Goal: Navigation & Orientation: Find specific page/section

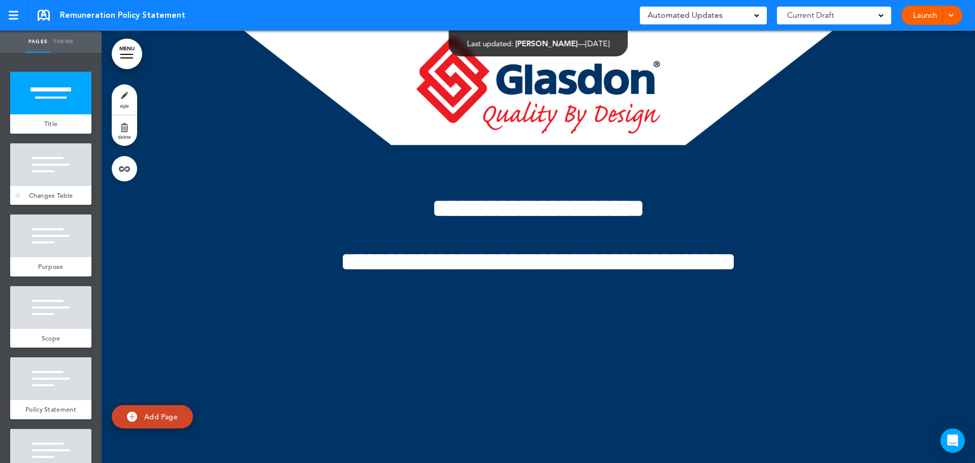
click at [68, 202] on div "Changes Table" at bounding box center [50, 195] width 81 height 19
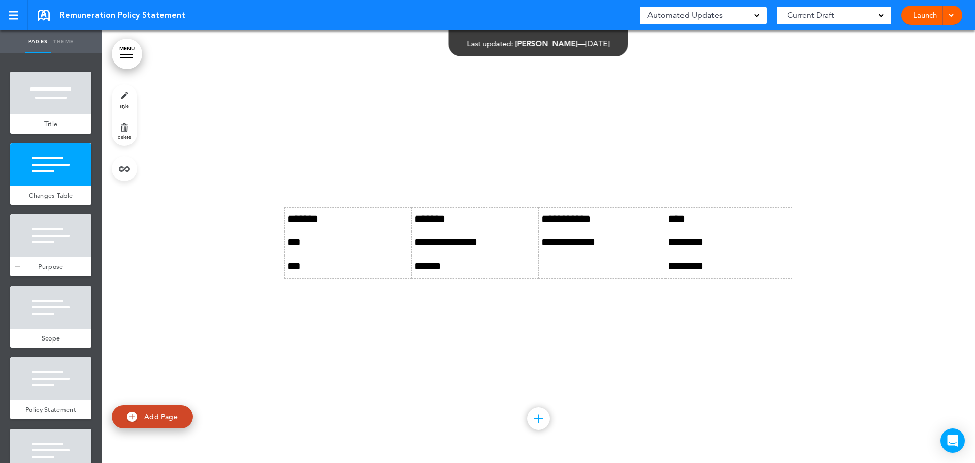
click at [57, 245] on div at bounding box center [50, 235] width 81 height 43
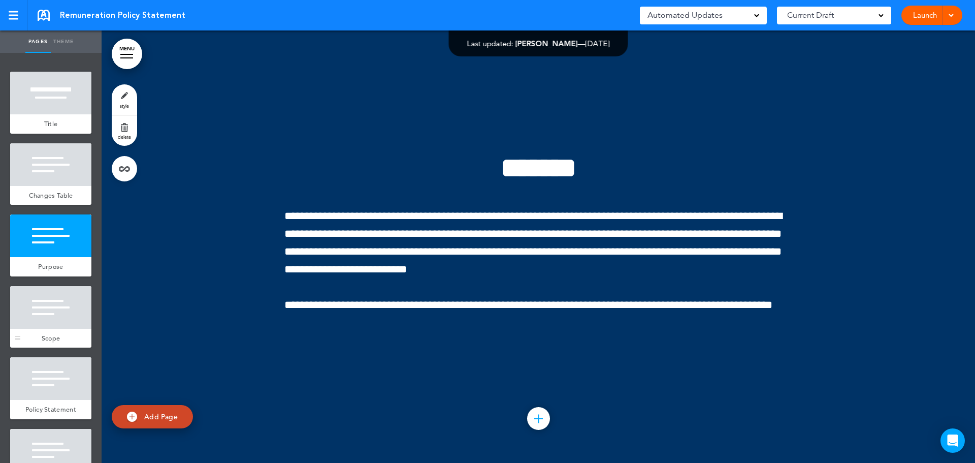
click at [59, 296] on div at bounding box center [50, 307] width 81 height 43
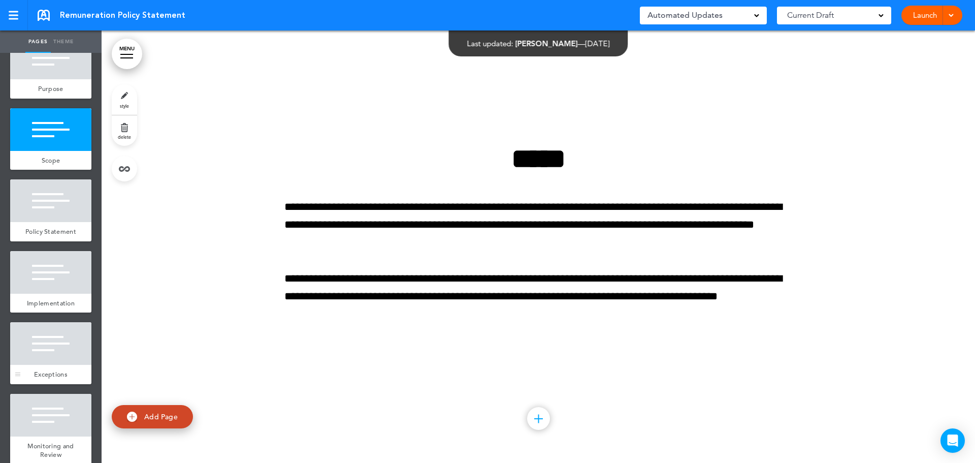
scroll to position [203, 0]
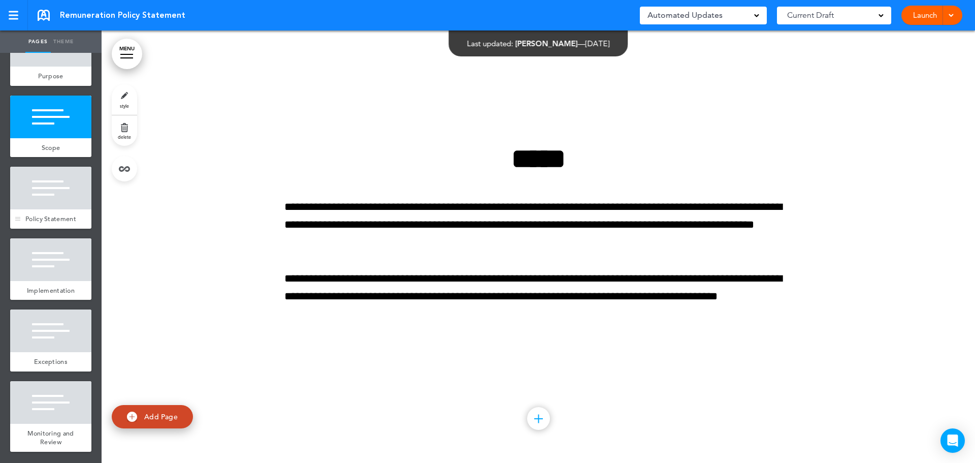
click at [64, 200] on div at bounding box center [50, 188] width 81 height 43
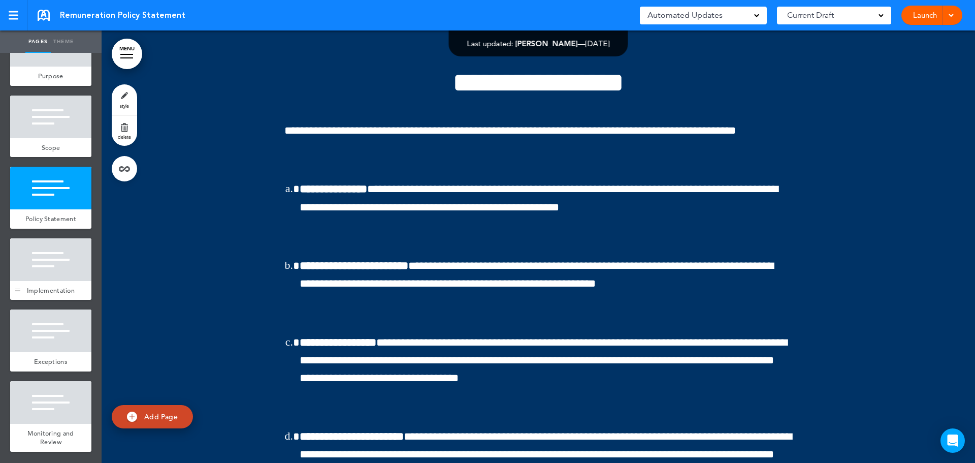
click at [65, 276] on div at bounding box center [50, 259] width 81 height 43
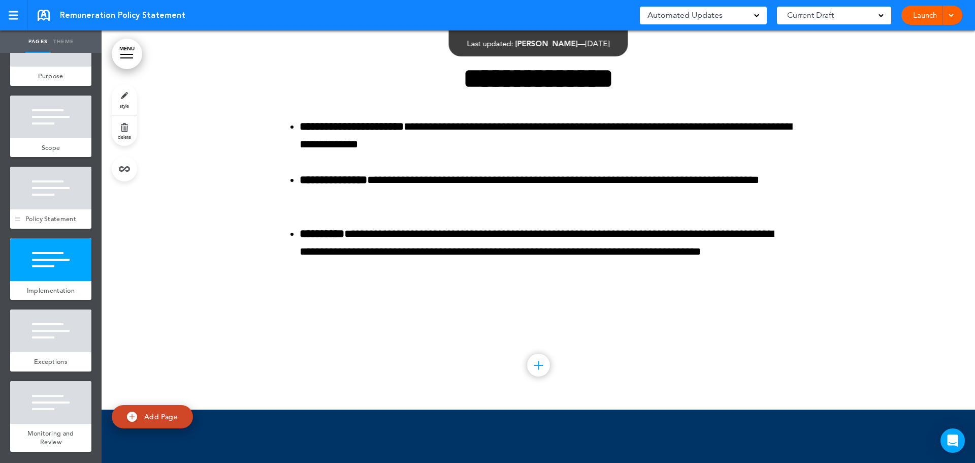
click at [69, 212] on div "Policy Statement" at bounding box center [50, 218] width 81 height 19
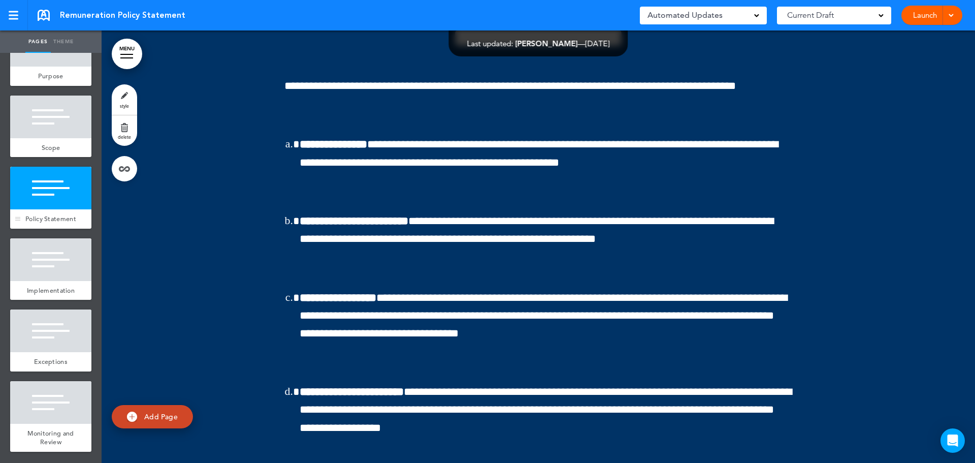
scroll to position [1729, 0]
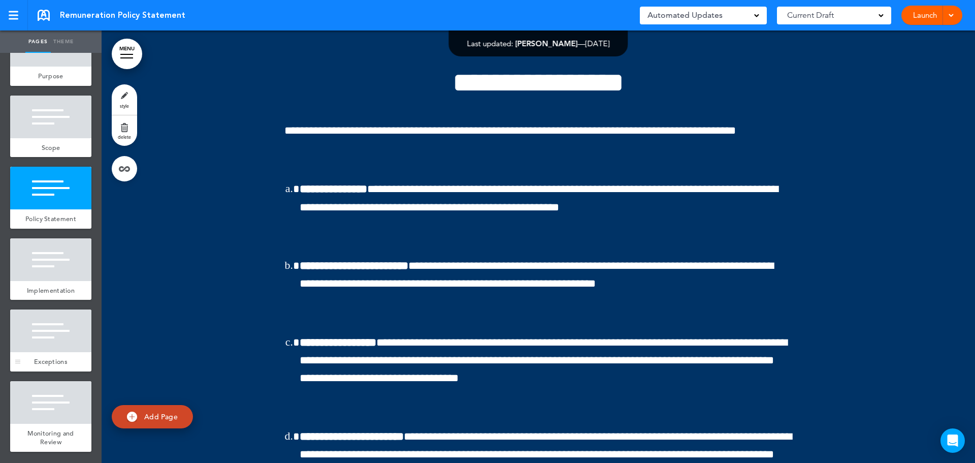
click at [57, 340] on div at bounding box center [50, 330] width 81 height 43
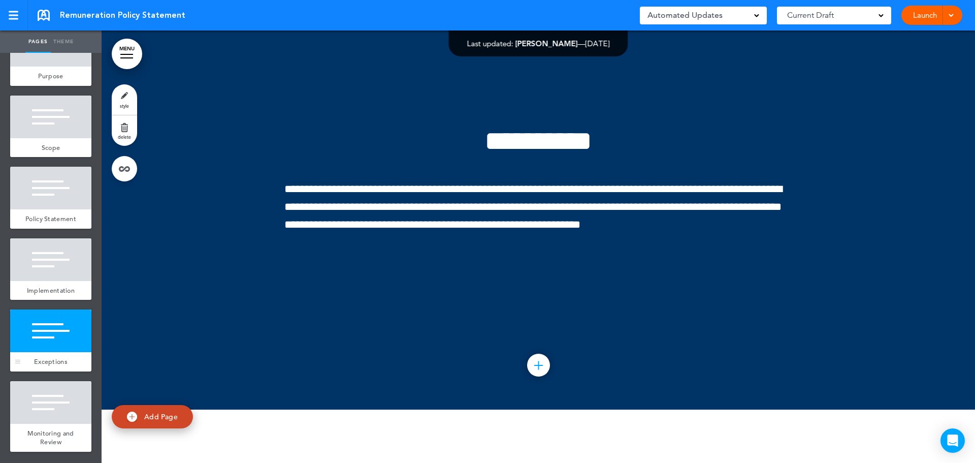
scroll to position [217, 0]
click at [61, 412] on div at bounding box center [50, 402] width 81 height 43
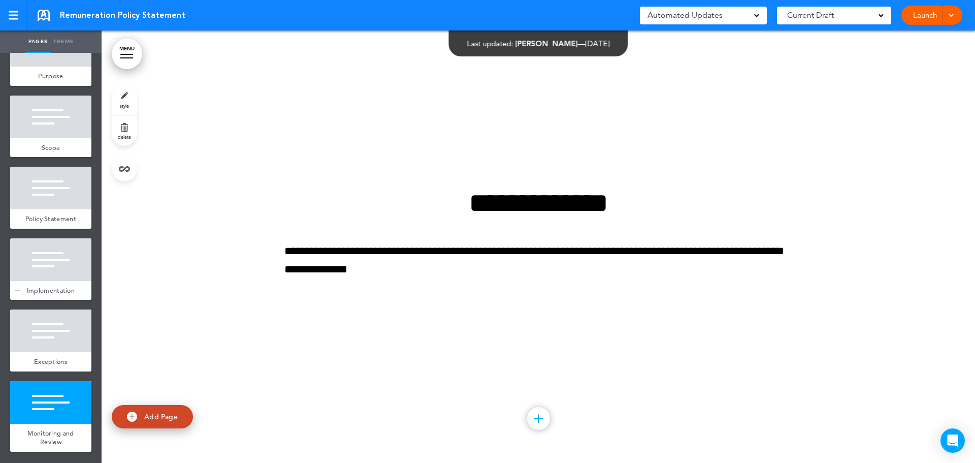
click at [59, 264] on div at bounding box center [50, 259] width 81 height 43
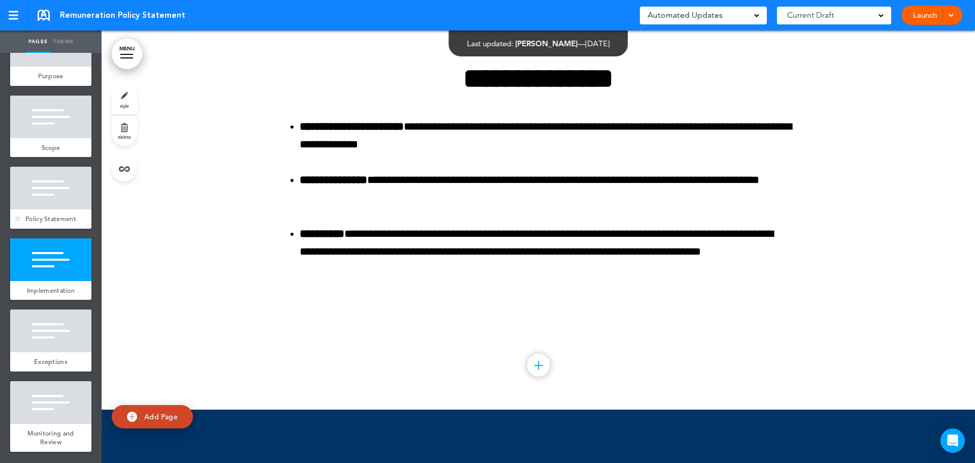
click at [65, 182] on div at bounding box center [50, 188] width 81 height 43
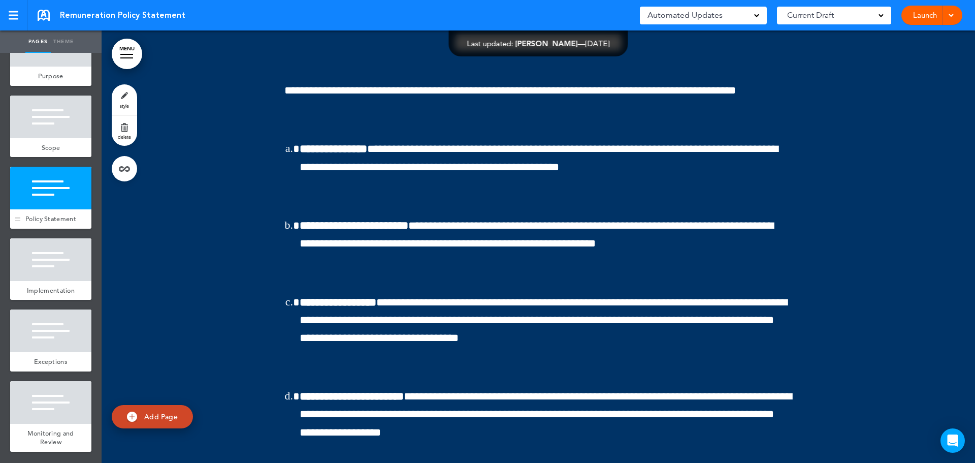
scroll to position [1729, 0]
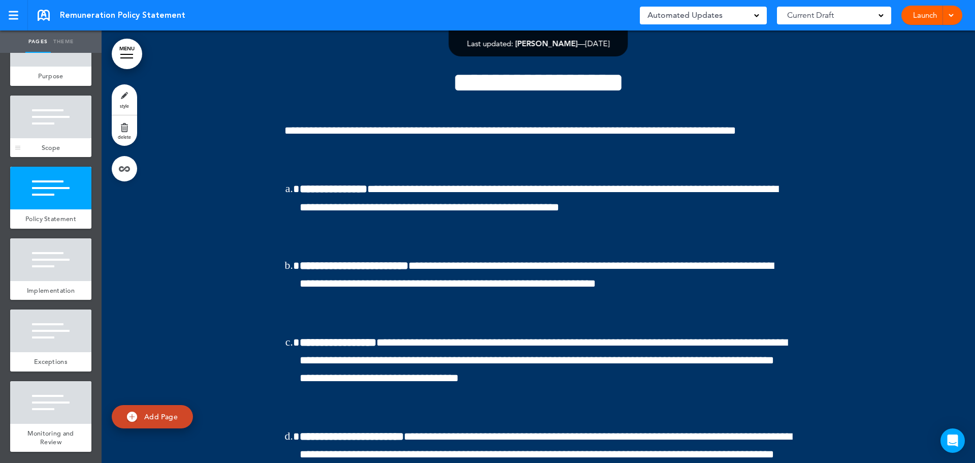
click at [62, 138] on div "Scope" at bounding box center [50, 147] width 81 height 19
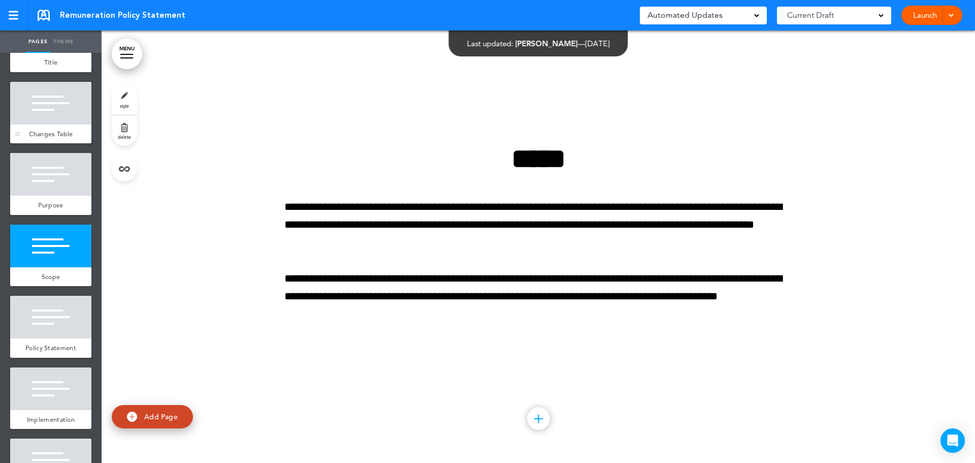
scroll to position [14, 0]
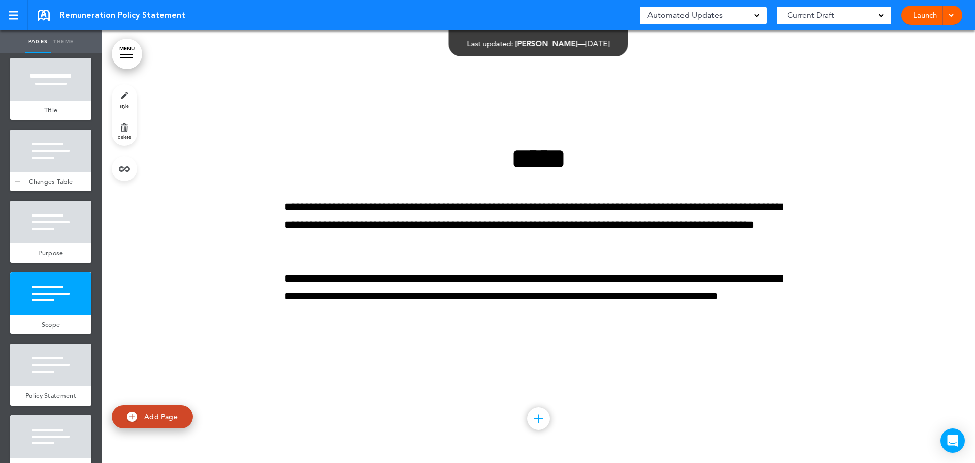
click at [55, 181] on span "Changes Table" at bounding box center [51, 181] width 44 height 9
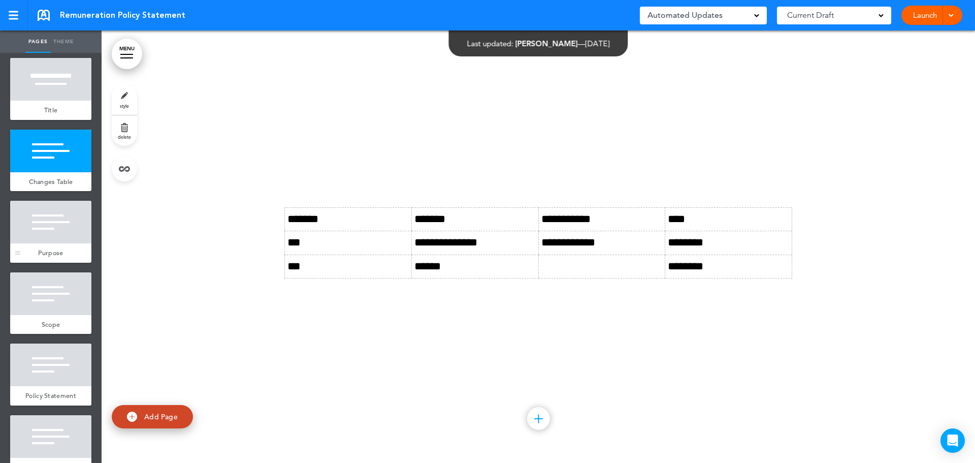
click at [52, 243] on div at bounding box center [50, 222] width 81 height 43
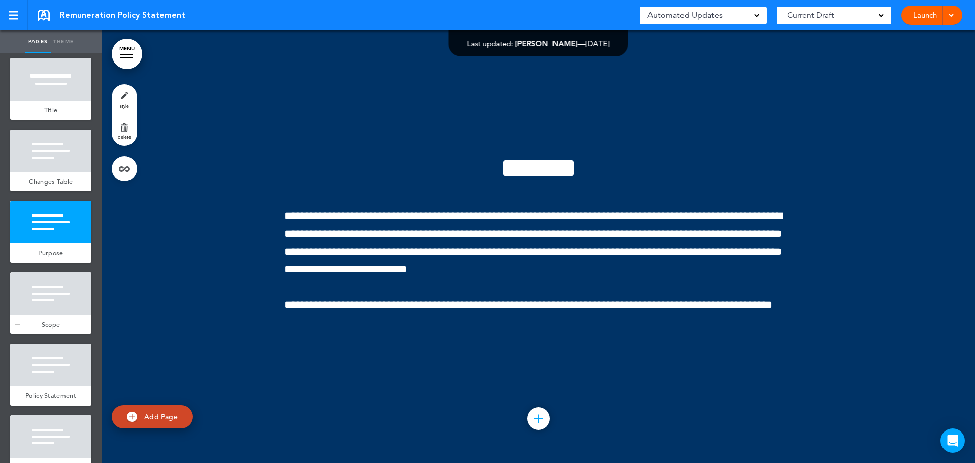
click at [46, 298] on div at bounding box center [50, 293] width 81 height 43
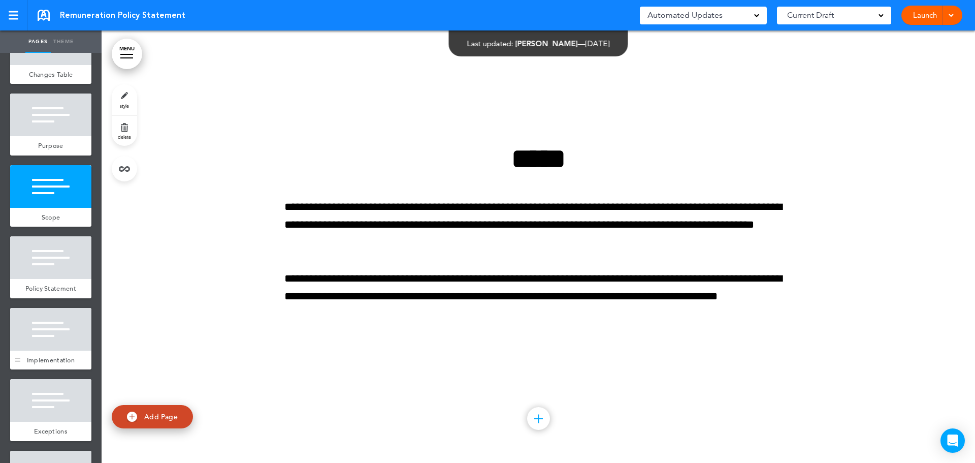
scroll to position [217, 0]
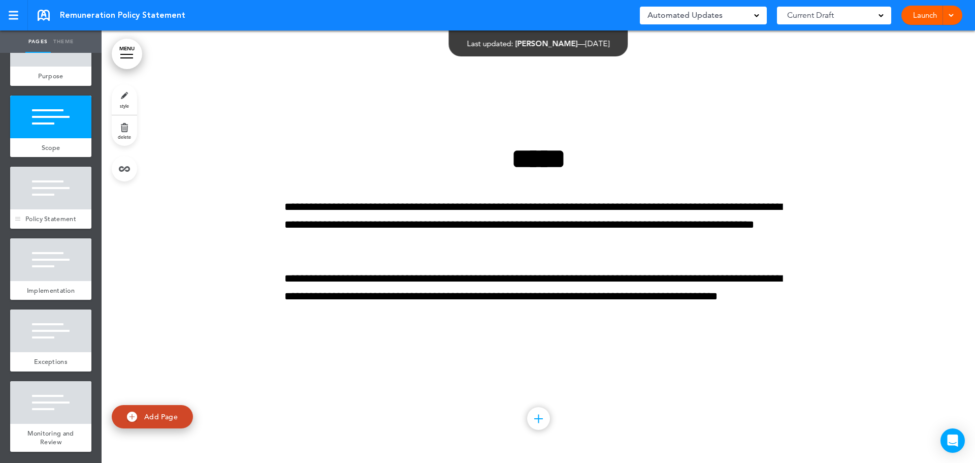
click at [58, 179] on div at bounding box center [50, 188] width 81 height 43
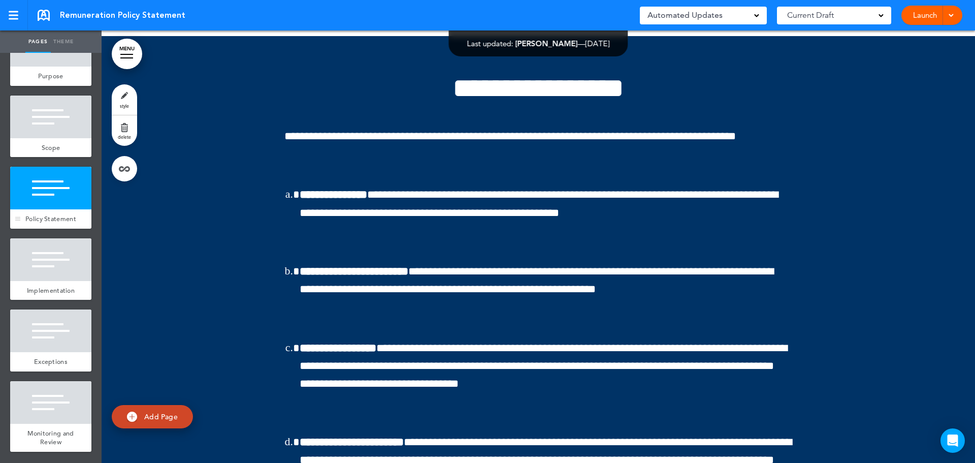
scroll to position [1729, 0]
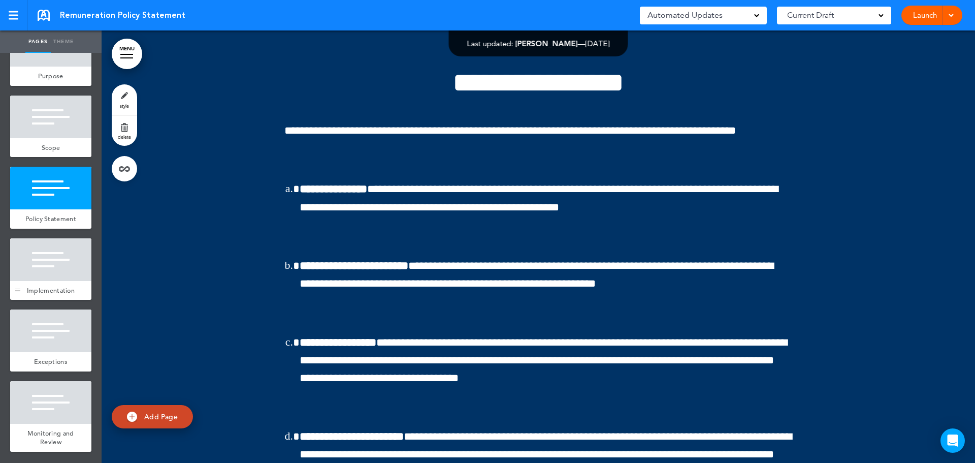
click at [54, 253] on div at bounding box center [50, 259] width 81 height 43
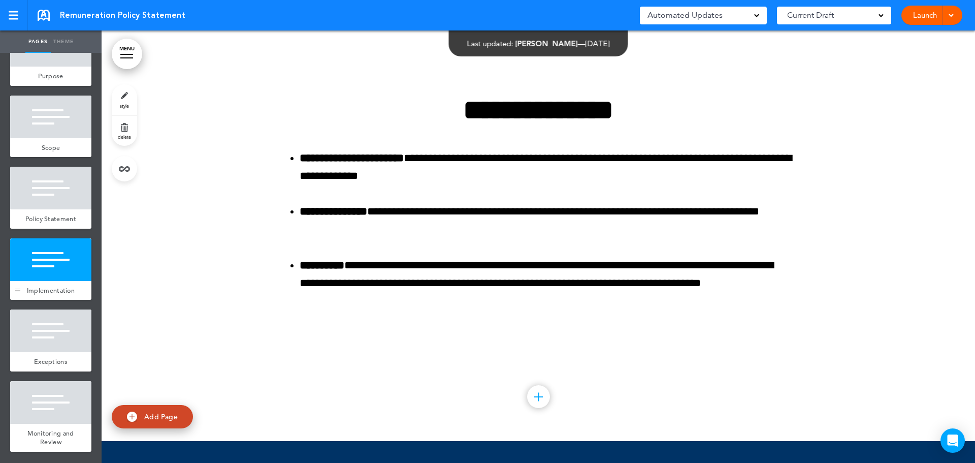
scroll to position [3517, 0]
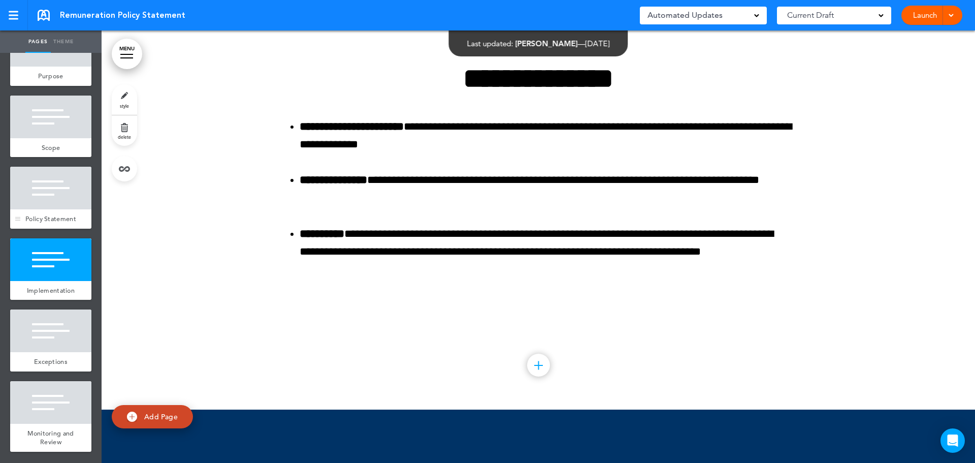
click at [56, 181] on div at bounding box center [50, 188] width 81 height 43
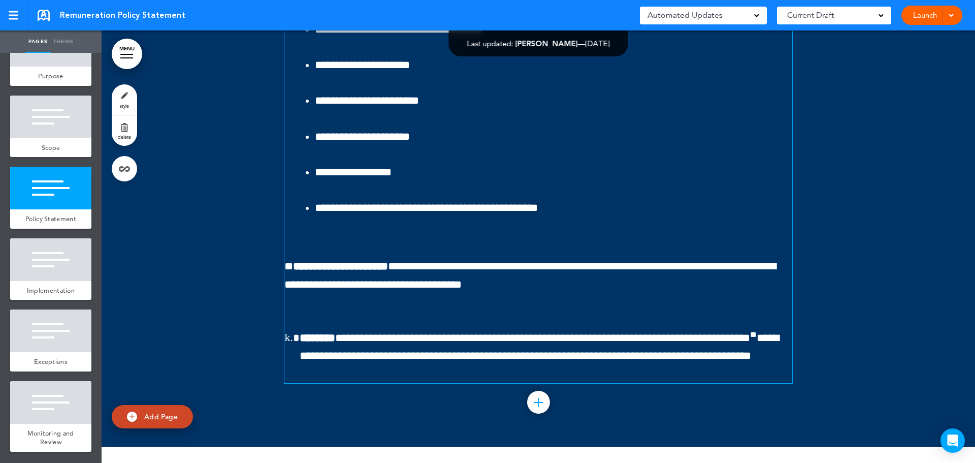
scroll to position [1729, 0]
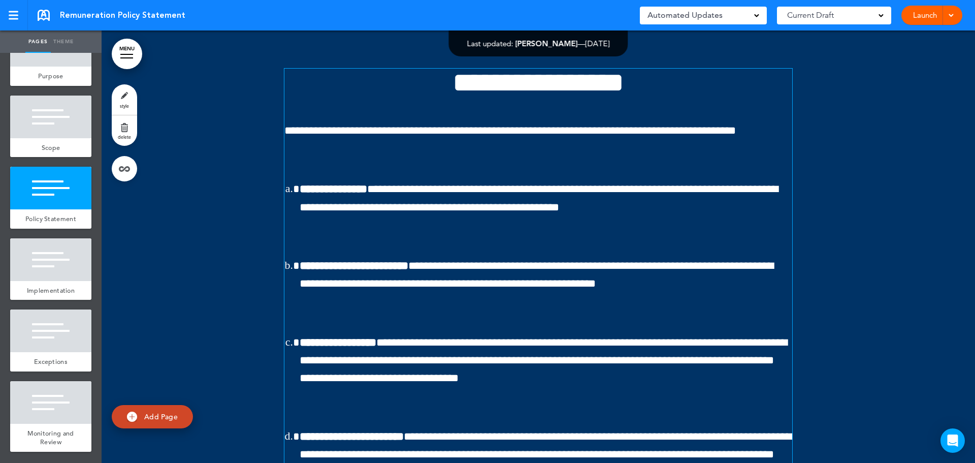
click at [461, 252] on p at bounding box center [538, 243] width 508 height 18
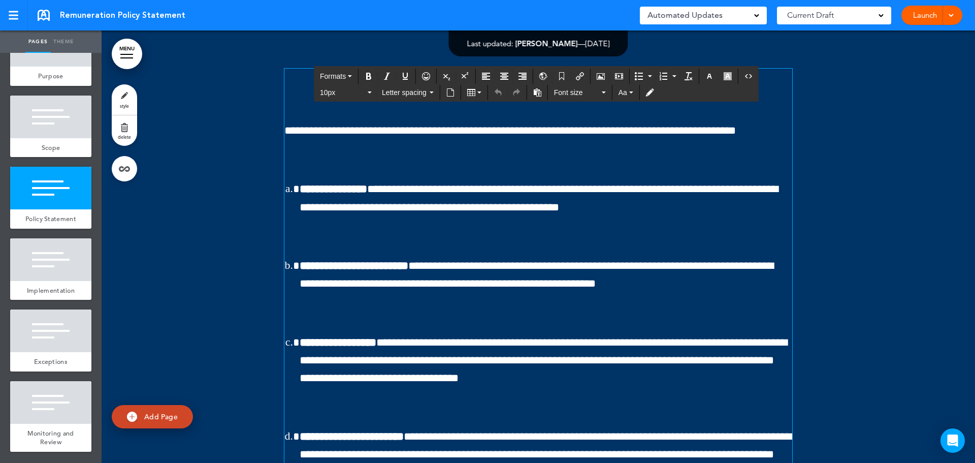
click at [461, 285] on span "**********" at bounding box center [537, 274] width 474 height 29
click at [441, 286] on span "**********" at bounding box center [537, 274] width 474 height 29
click at [413, 212] on span "**********" at bounding box center [539, 197] width 478 height 29
click at [411, 289] on span "**********" at bounding box center [537, 274] width 474 height 29
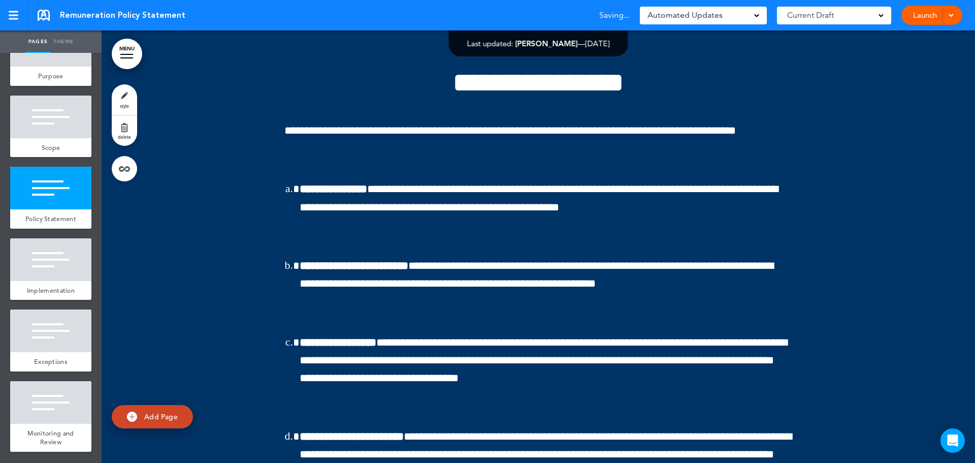
click at [62, 38] on link "Theme" at bounding box center [63, 41] width 25 height 22
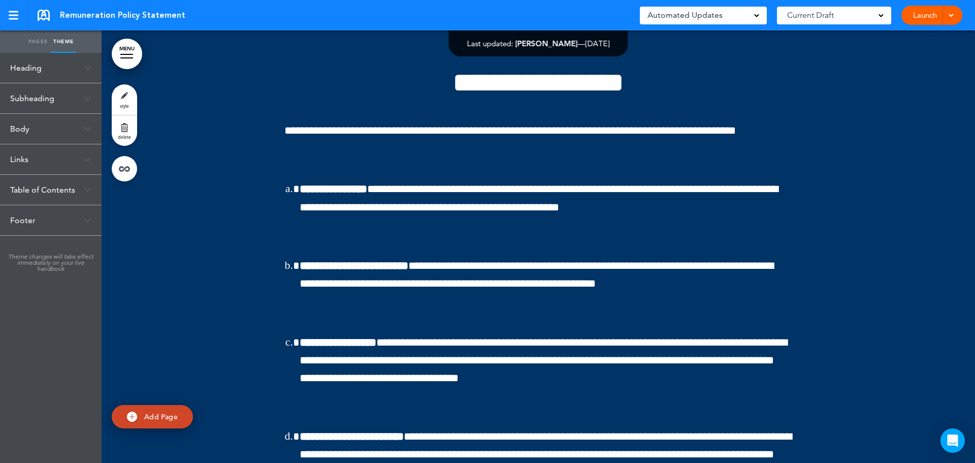
click at [31, 41] on link "Pages" at bounding box center [37, 41] width 25 height 22
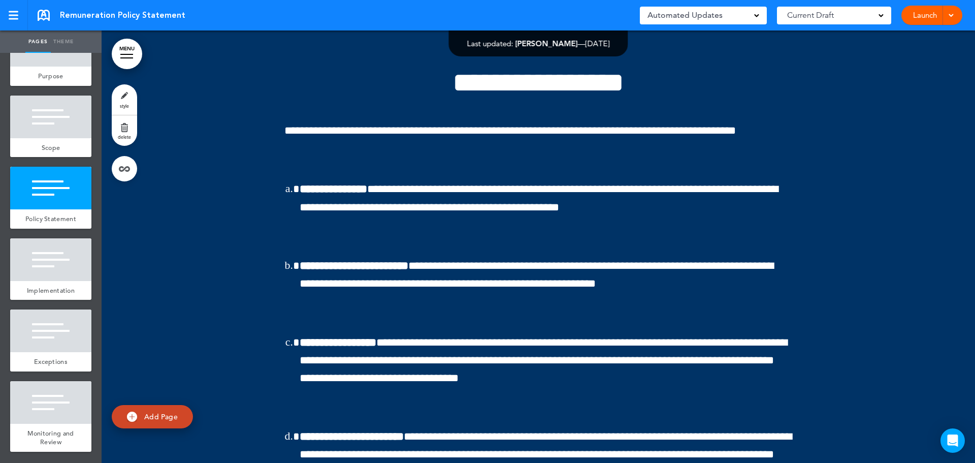
click at [60, 39] on link "Theme" at bounding box center [63, 41] width 25 height 22
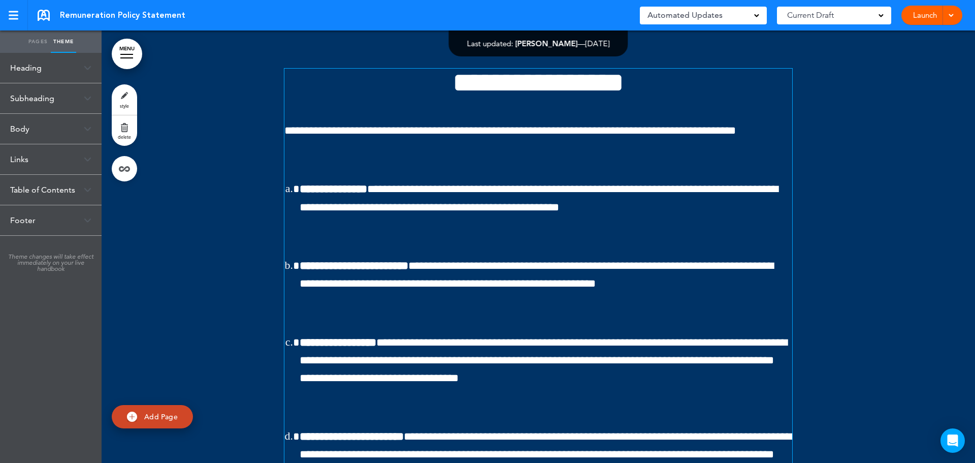
click at [475, 275] on li "**********" at bounding box center [546, 275] width 493 height 36
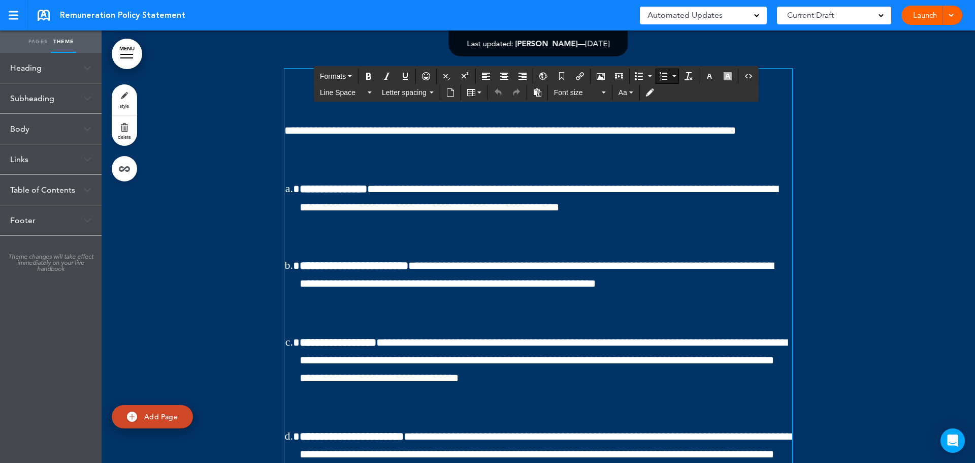
click at [78, 72] on div "Heading" at bounding box center [51, 68] width 102 height 30
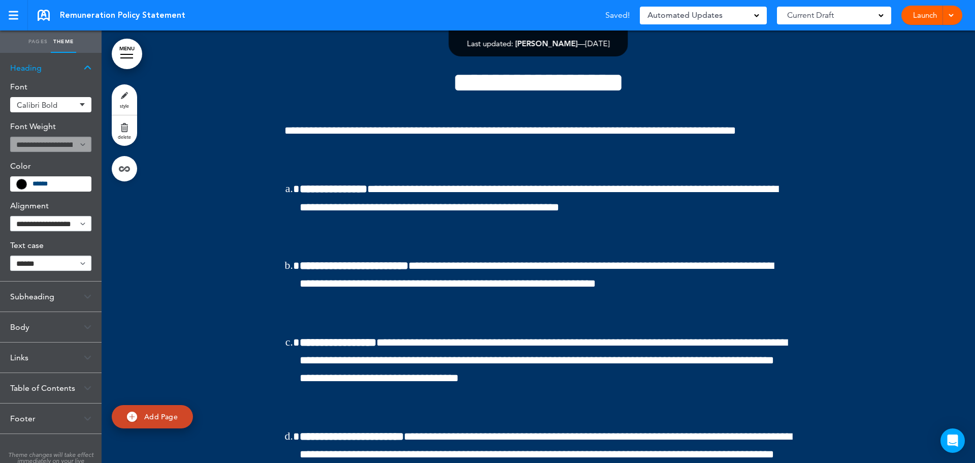
click at [57, 302] on div "Subheading" at bounding box center [51, 296] width 102 height 30
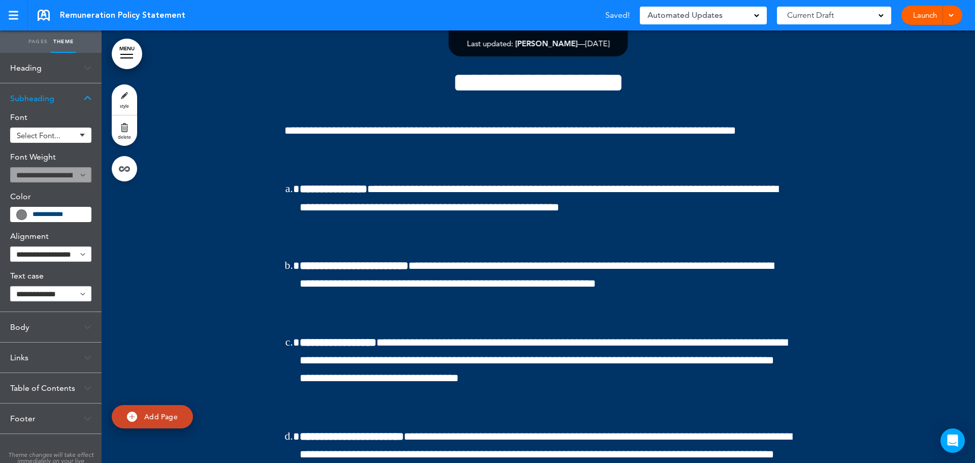
click at [77, 86] on div "Subheading" at bounding box center [51, 98] width 102 height 30
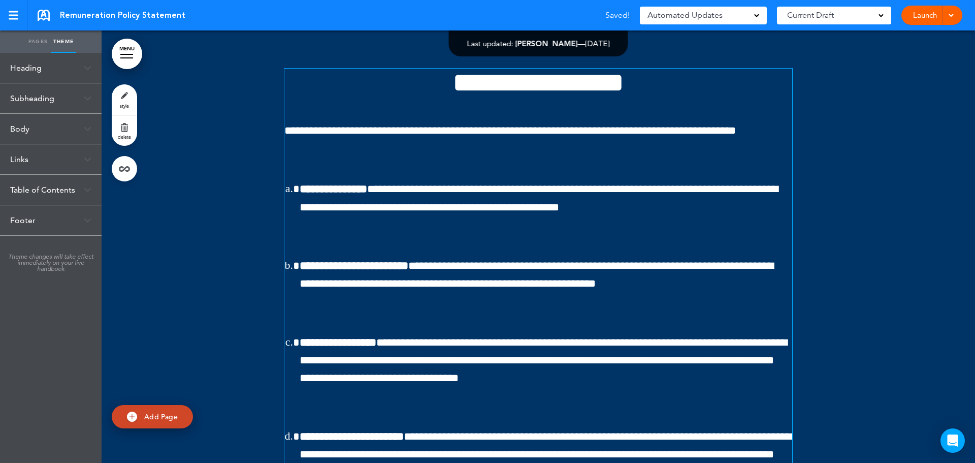
click at [483, 210] on span "**********" at bounding box center [539, 197] width 478 height 29
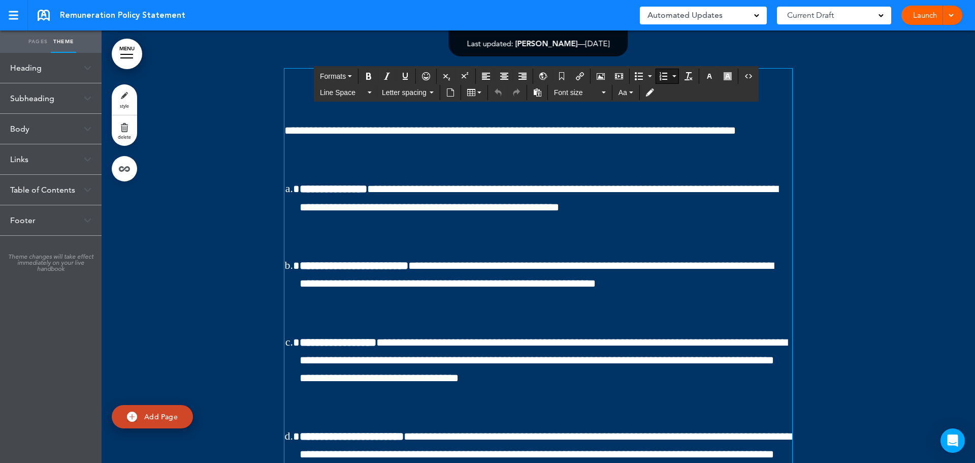
click at [39, 126] on div "Body" at bounding box center [51, 129] width 102 height 30
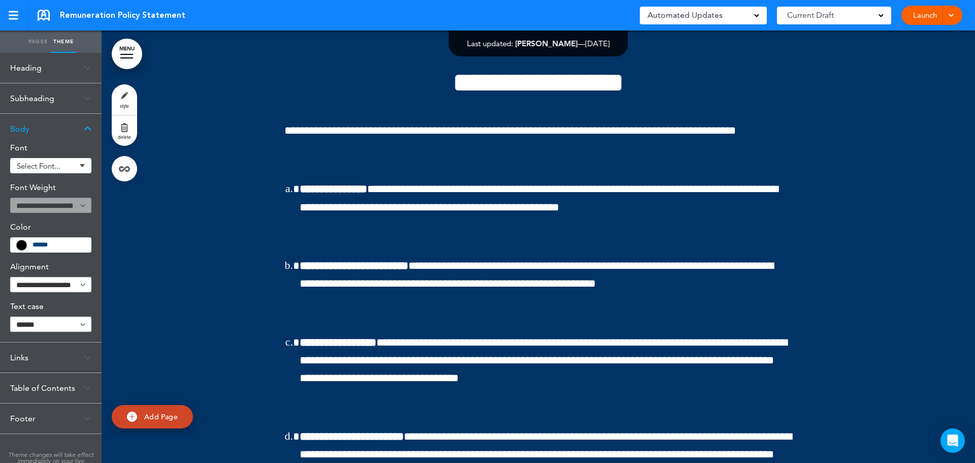
click at [55, 128] on div "Body" at bounding box center [51, 129] width 102 height 30
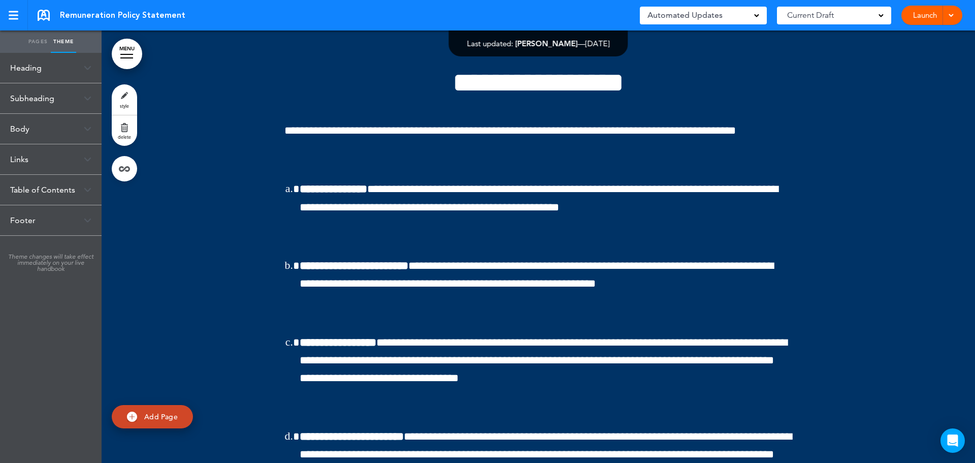
click at [129, 94] on link "style" at bounding box center [124, 99] width 25 height 30
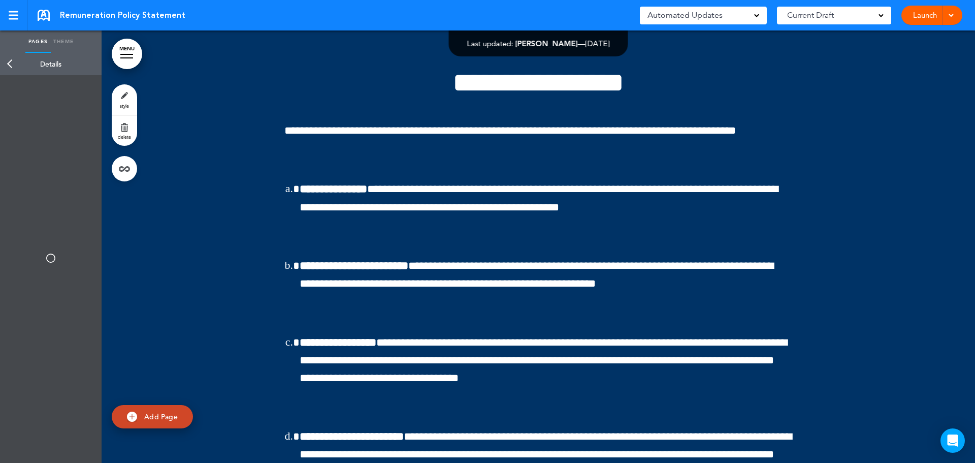
type input "******"
click at [65, 117] on div "Background" at bounding box center [50, 126] width 91 height 30
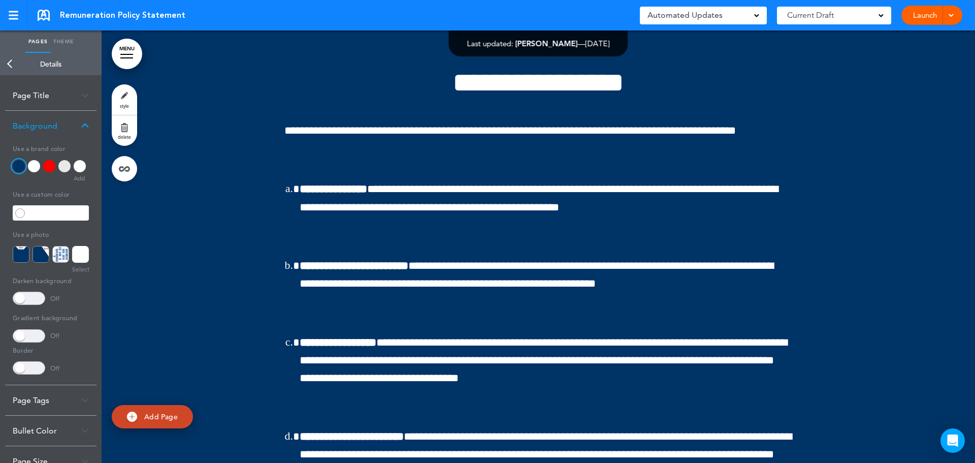
click at [65, 123] on div "Background" at bounding box center [50, 126] width 91 height 30
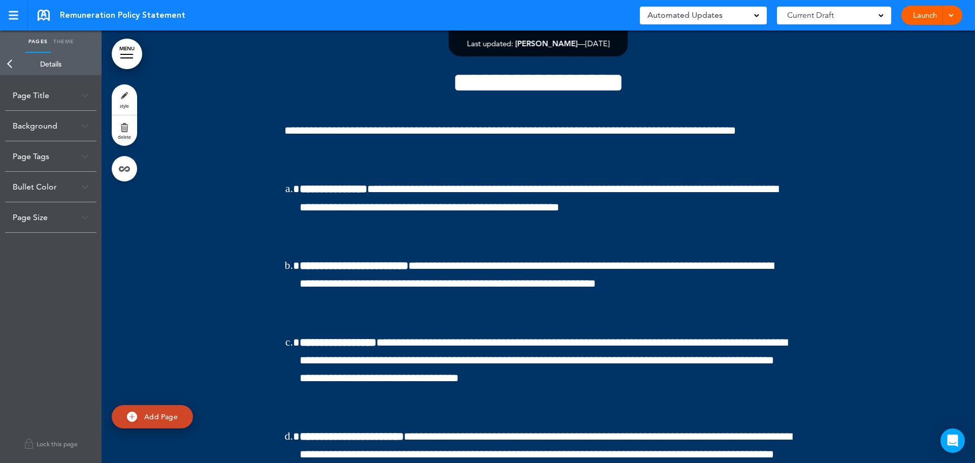
click at [70, 179] on div "Bullet Color" at bounding box center [50, 187] width 91 height 30
click at [68, 188] on div "Bullet Color" at bounding box center [50, 187] width 91 height 30
click at [47, 89] on div "Page Title" at bounding box center [50, 95] width 91 height 30
click at [52, 97] on div "Page Title" at bounding box center [50, 95] width 91 height 30
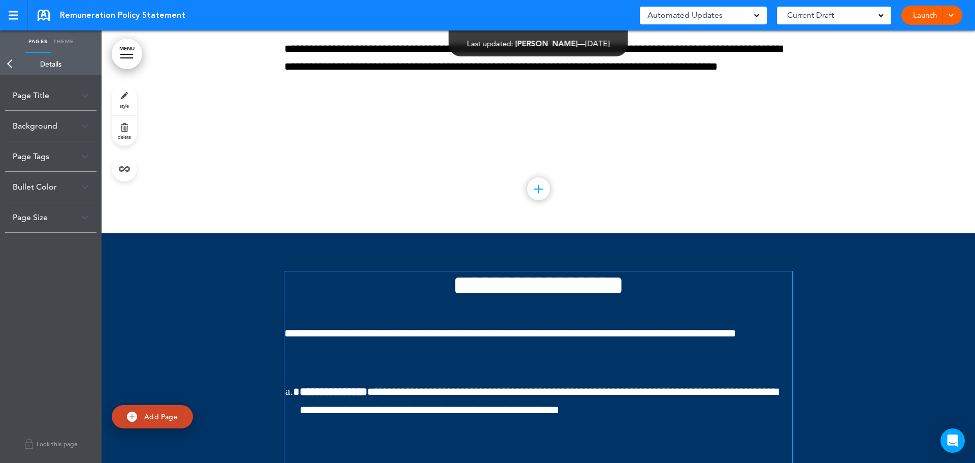
scroll to position [1526, 0]
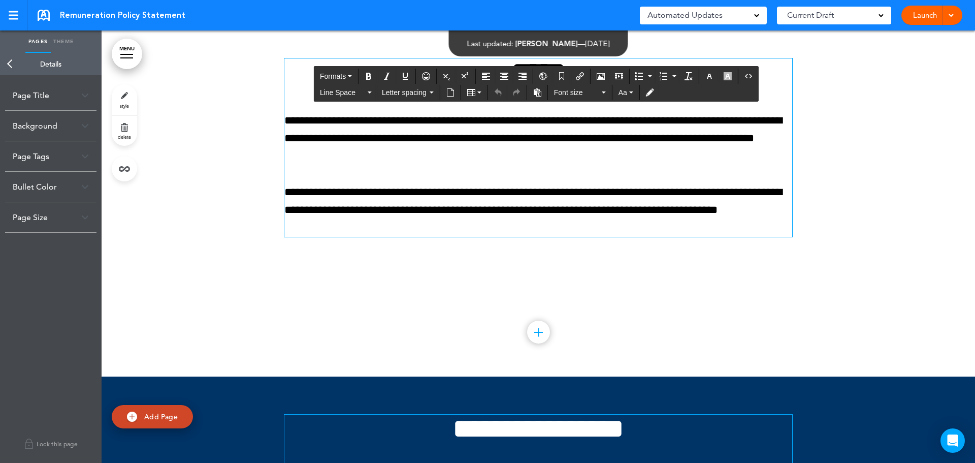
scroll to position [1221, 0]
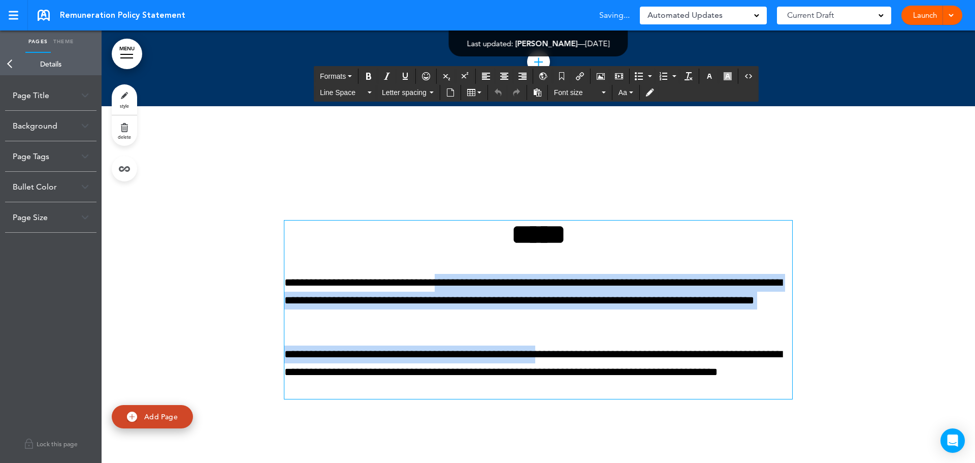
drag, startPoint x: 439, startPoint y: 284, endPoint x: 557, endPoint y: 350, distance: 135.8
click at [557, 350] on div "**********" at bounding box center [538, 309] width 508 height 178
click at [558, 350] on p "**********" at bounding box center [538, 372] width 508 height 54
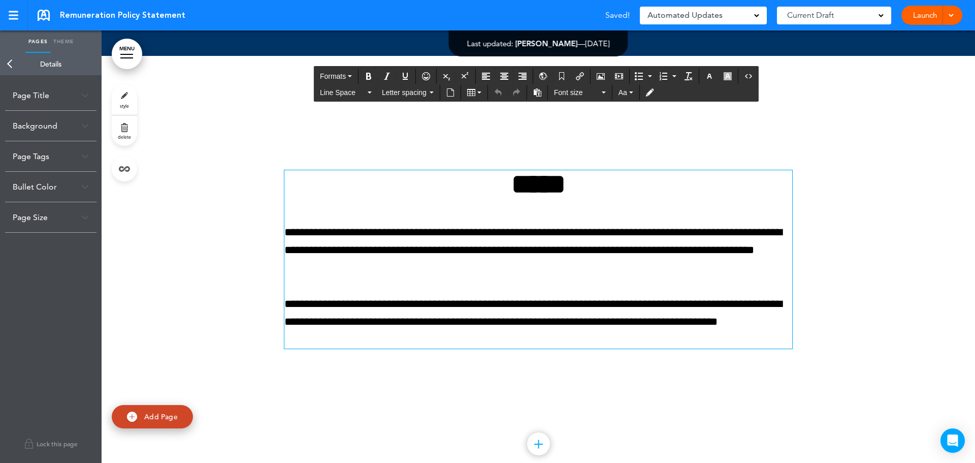
scroll to position [1272, 0]
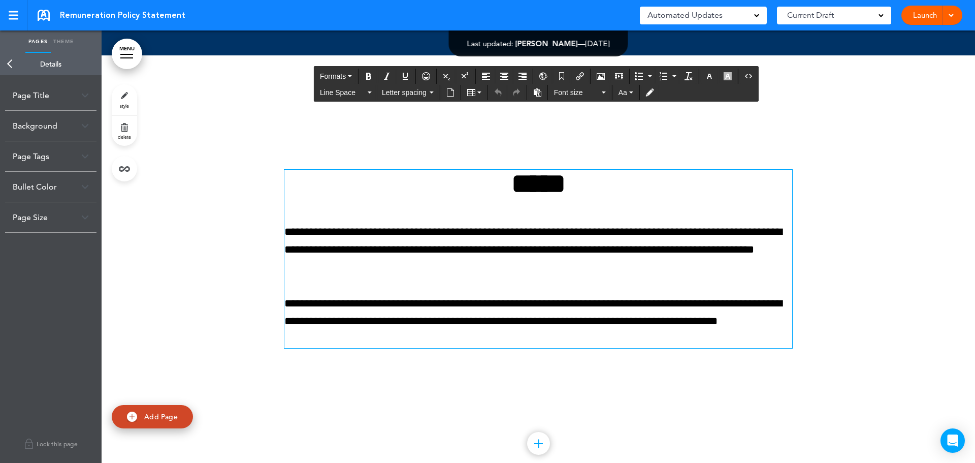
click at [5, 63] on link "Back" at bounding box center [10, 64] width 20 height 22
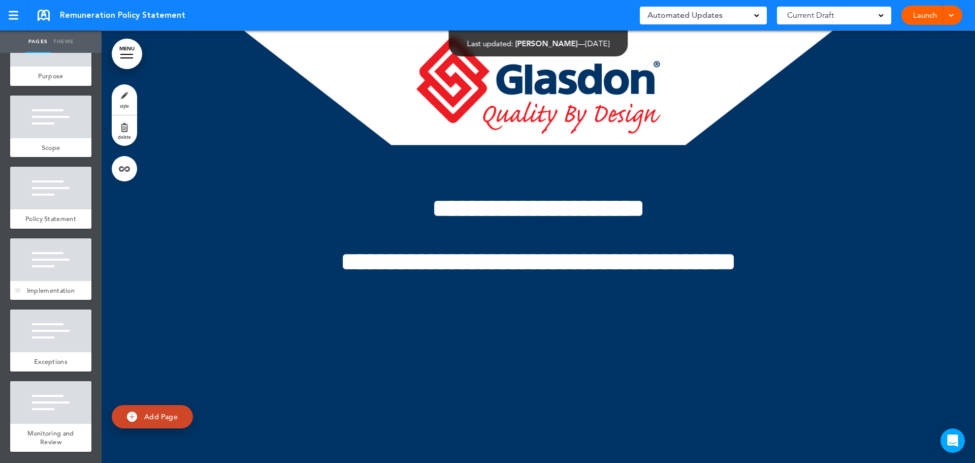
click at [55, 258] on div at bounding box center [50, 259] width 81 height 43
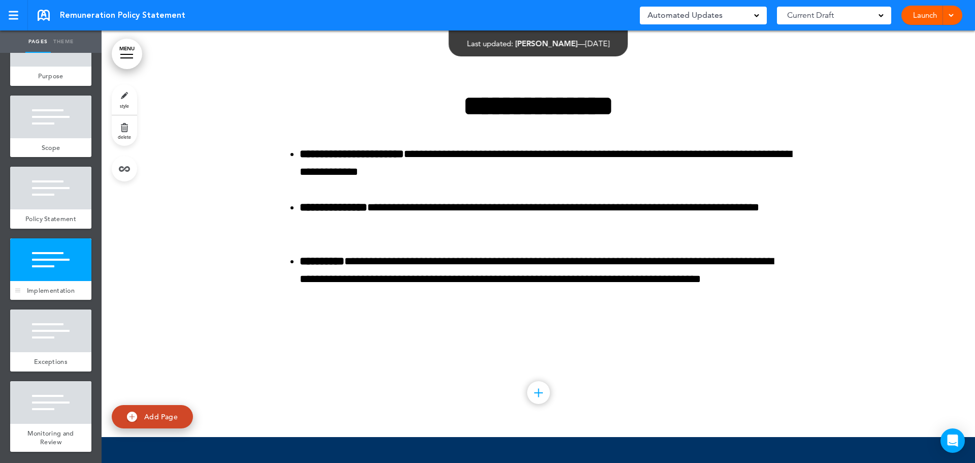
scroll to position [3517, 0]
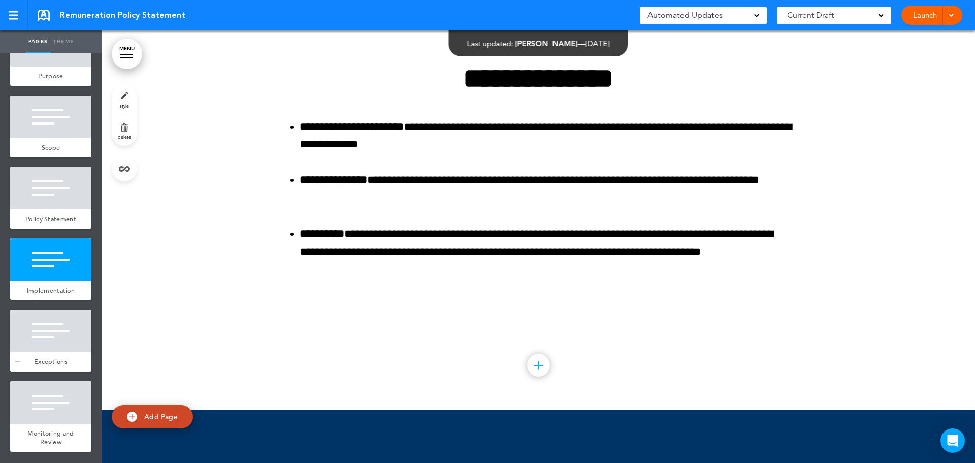
click at [48, 354] on div "Exceptions" at bounding box center [50, 361] width 81 height 19
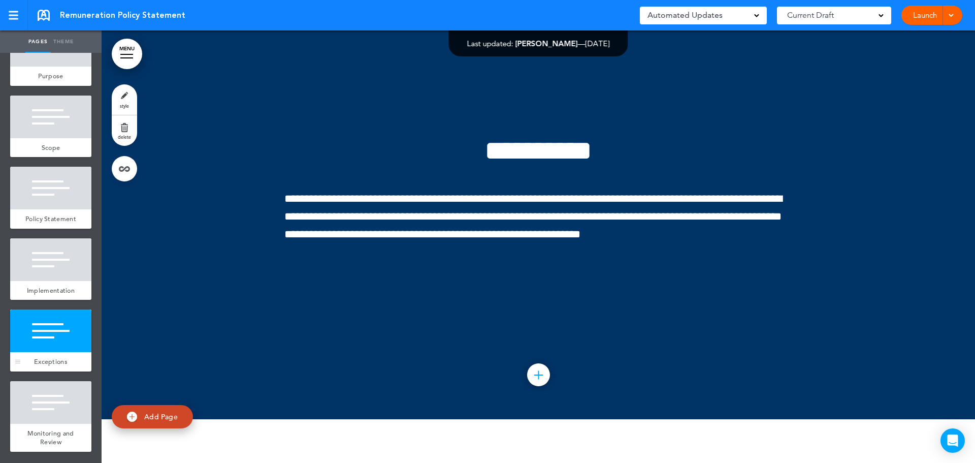
scroll to position [3949, 0]
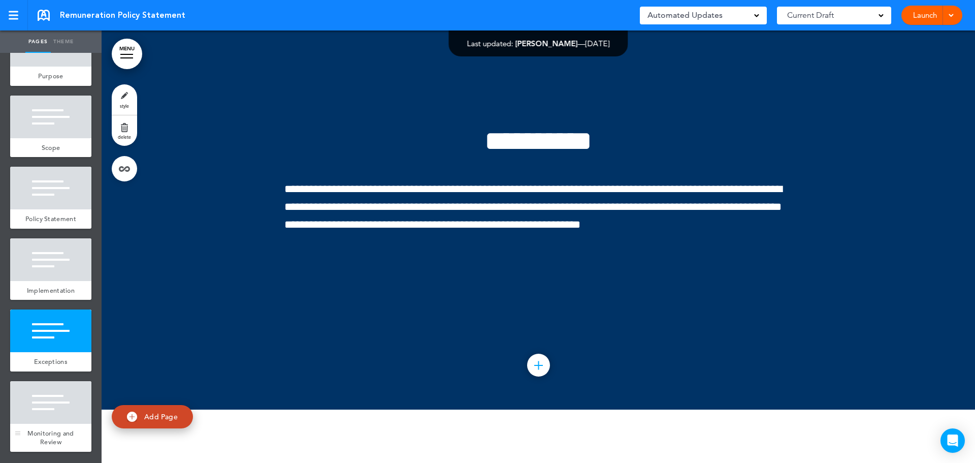
click at [37, 404] on div at bounding box center [50, 402] width 81 height 43
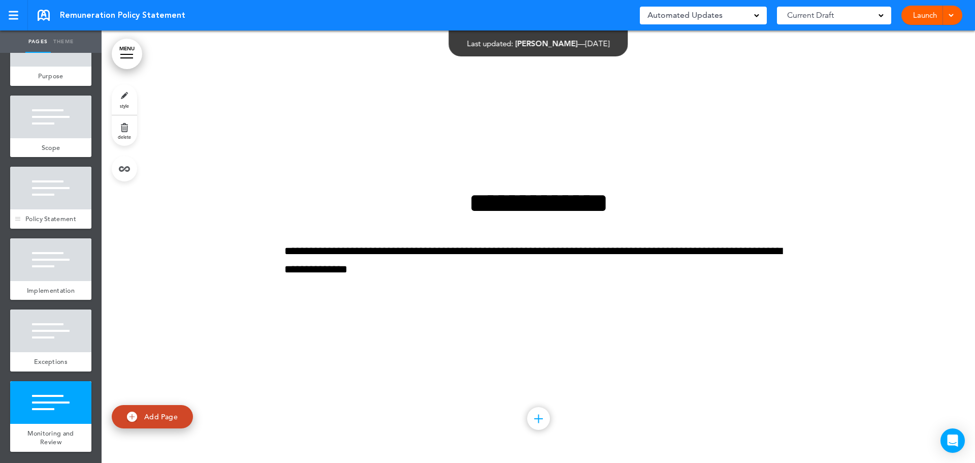
click at [48, 186] on div at bounding box center [50, 188] width 81 height 43
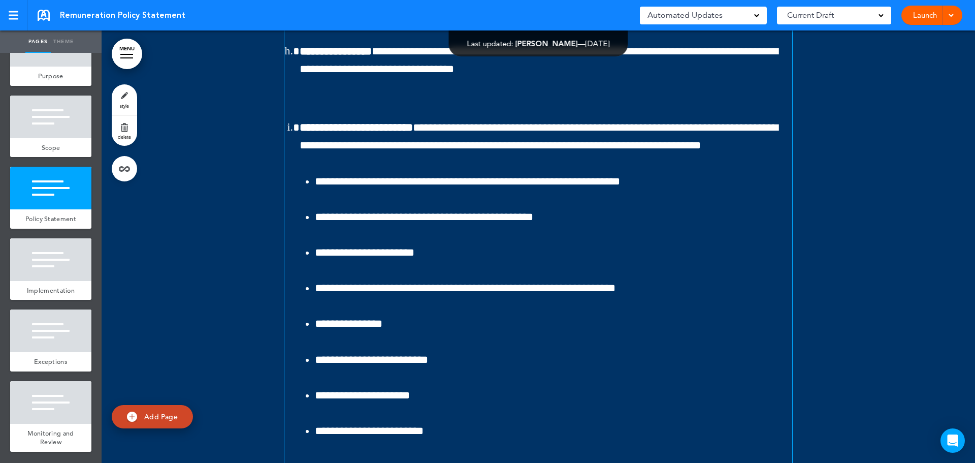
scroll to position [2440, 0]
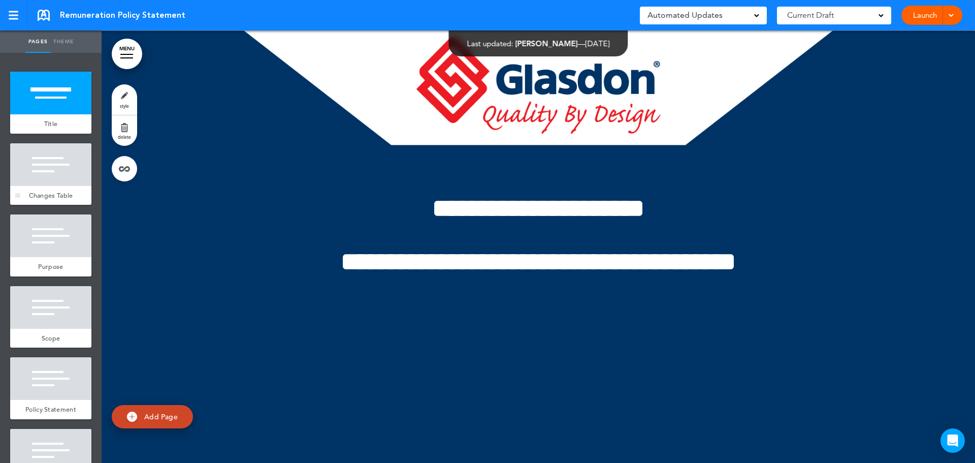
click at [70, 167] on div at bounding box center [50, 164] width 81 height 43
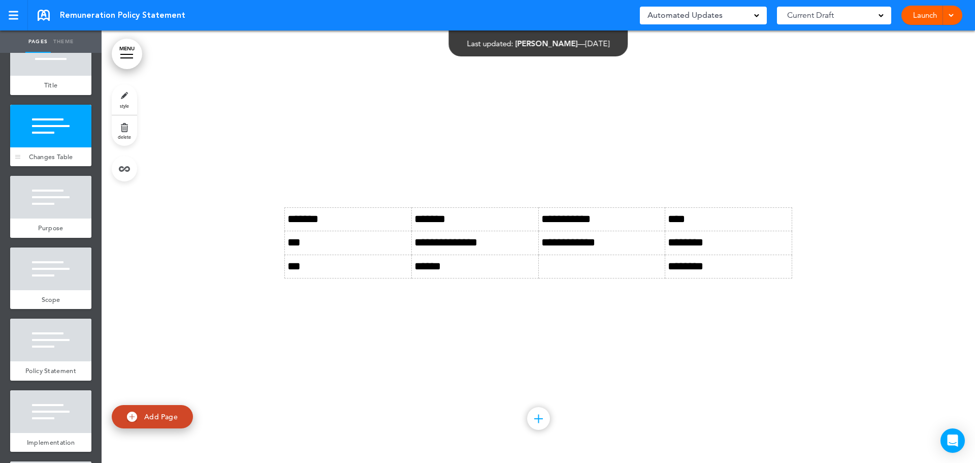
scroll to position [41, 0]
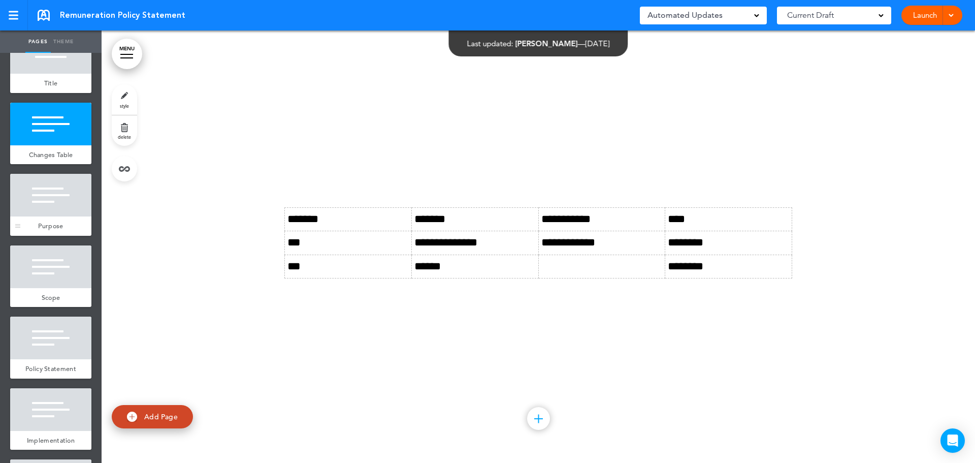
click at [26, 216] on div at bounding box center [50, 195] width 81 height 43
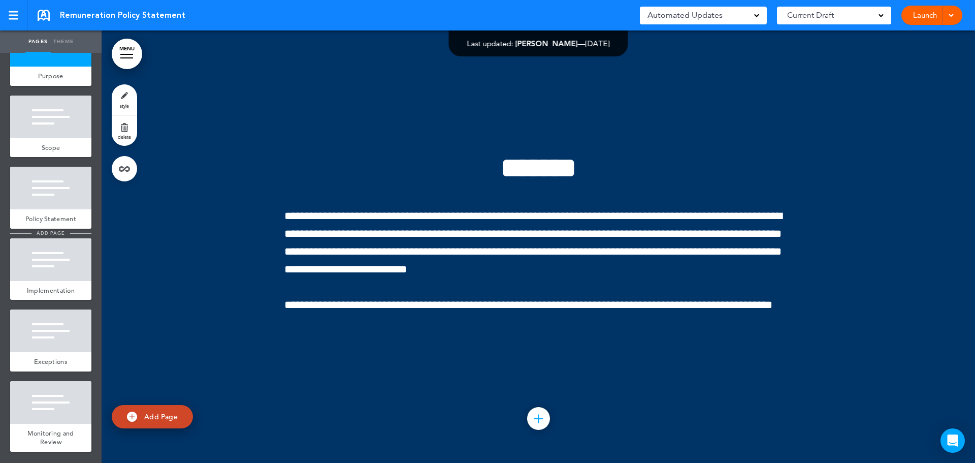
scroll to position [217, 0]
click at [61, 209] on div "Policy Statement" at bounding box center [50, 218] width 81 height 19
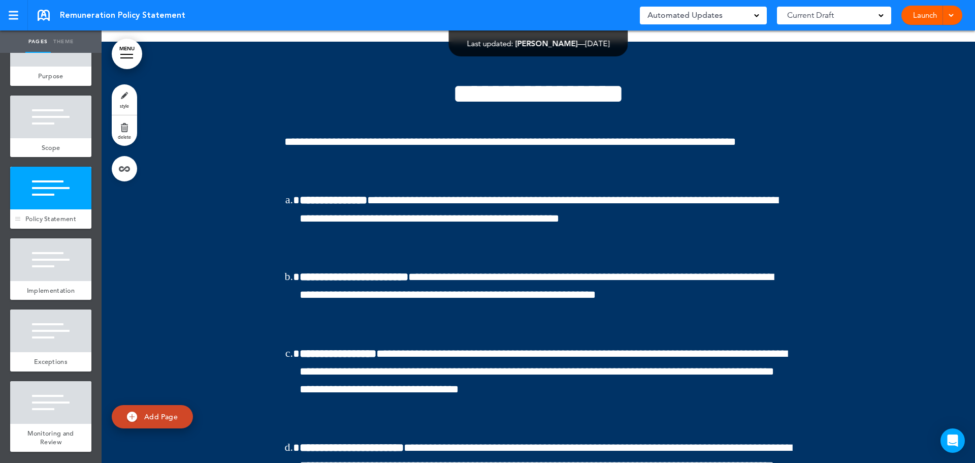
scroll to position [1729, 0]
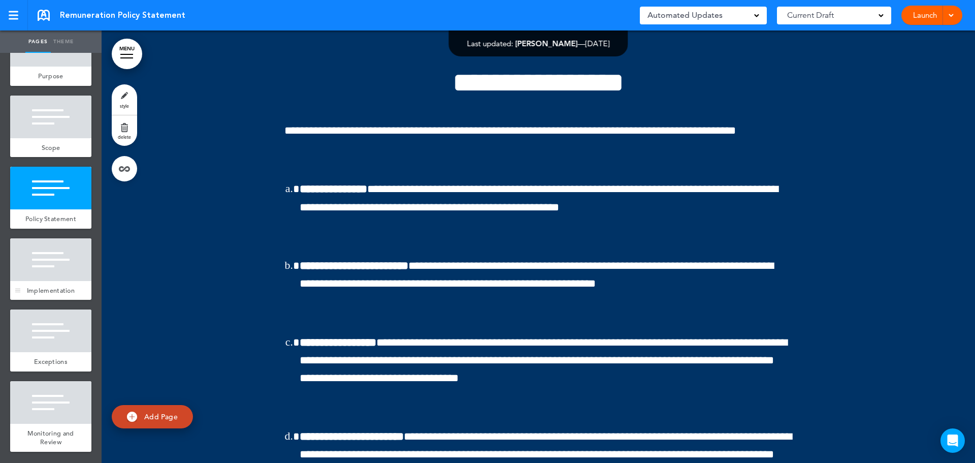
click at [57, 271] on div at bounding box center [50, 259] width 81 height 43
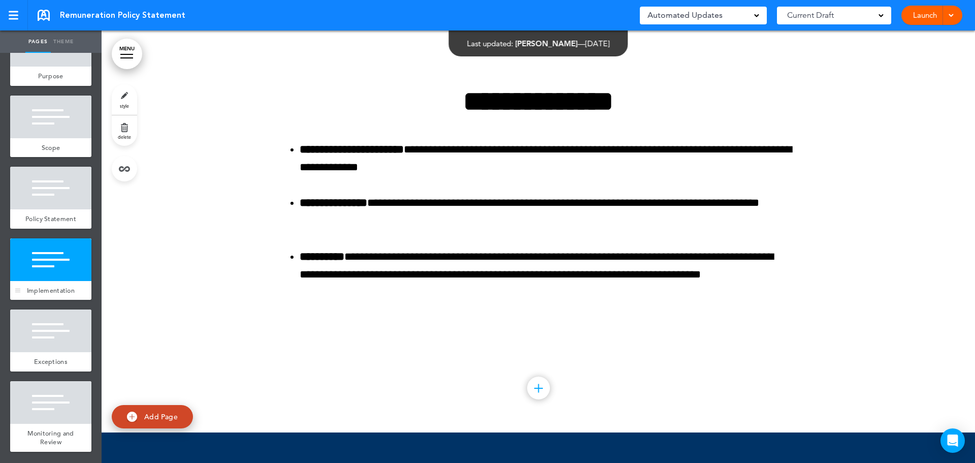
scroll to position [3517, 0]
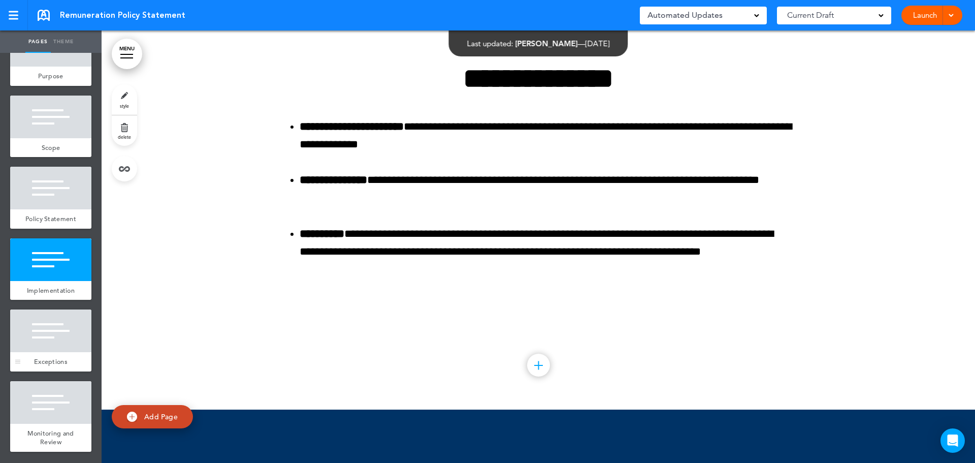
click at [80, 346] on div at bounding box center [50, 330] width 81 height 43
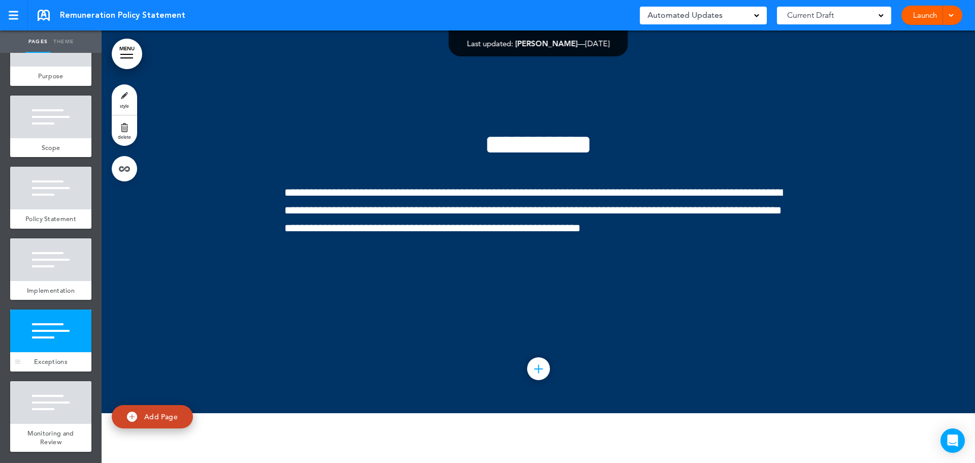
scroll to position [3949, 0]
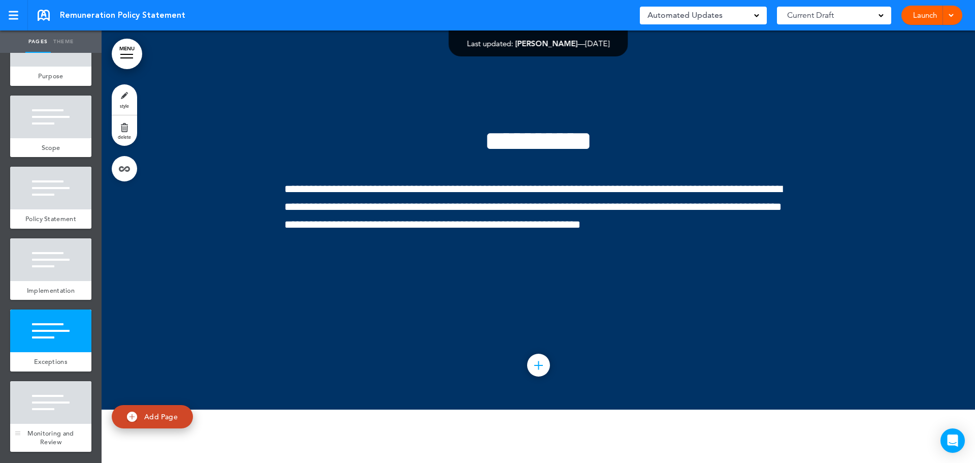
click at [33, 415] on div at bounding box center [50, 402] width 81 height 43
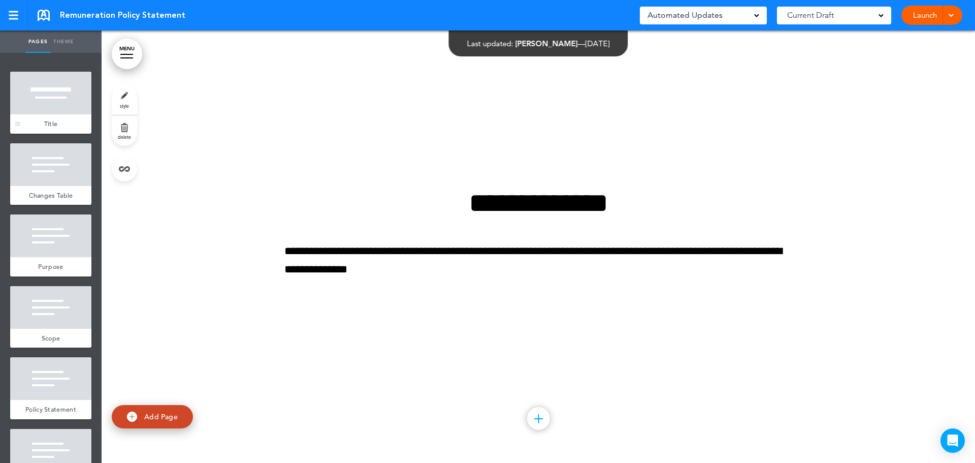
click at [40, 108] on div at bounding box center [50, 93] width 81 height 43
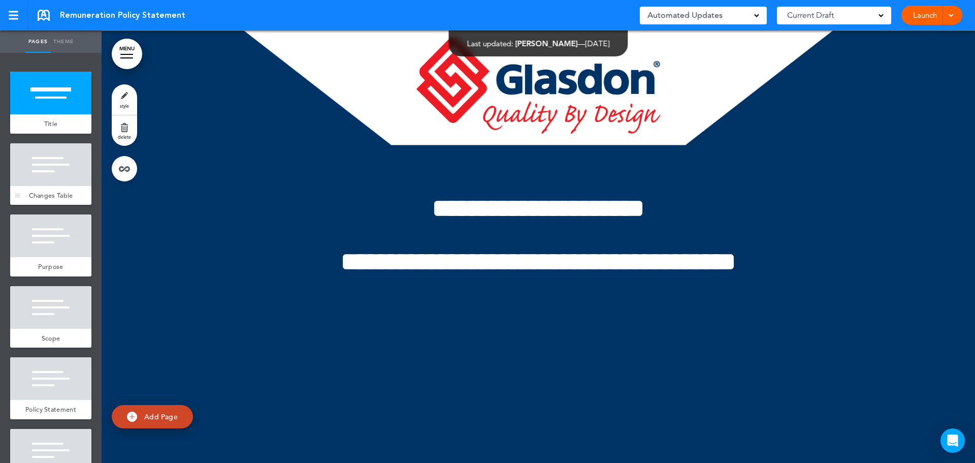
click at [49, 187] on div "Changes Table" at bounding box center [50, 195] width 81 height 19
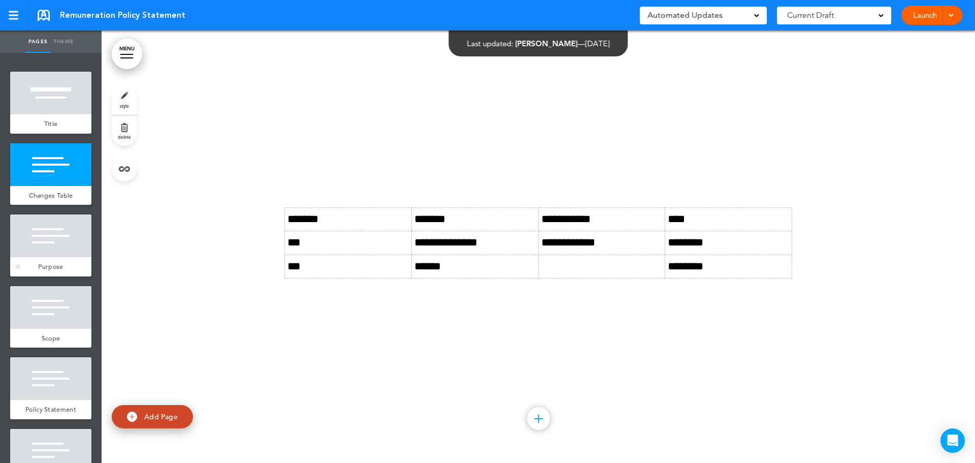
click at [49, 253] on div at bounding box center [50, 235] width 81 height 43
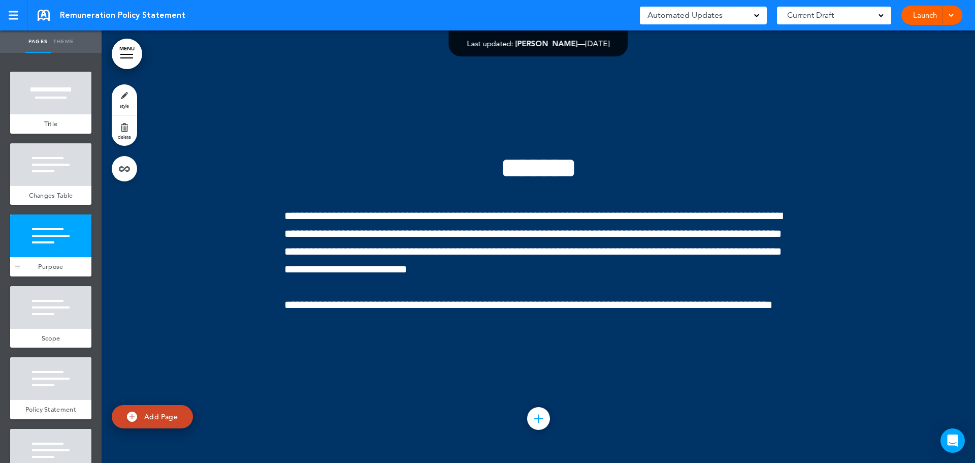
scroll to position [51, 0]
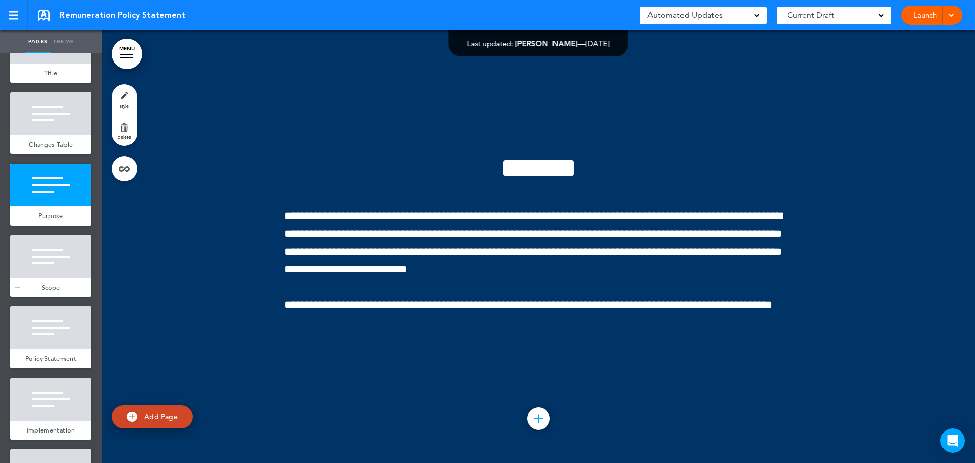
click at [47, 265] on div at bounding box center [50, 256] width 81 height 43
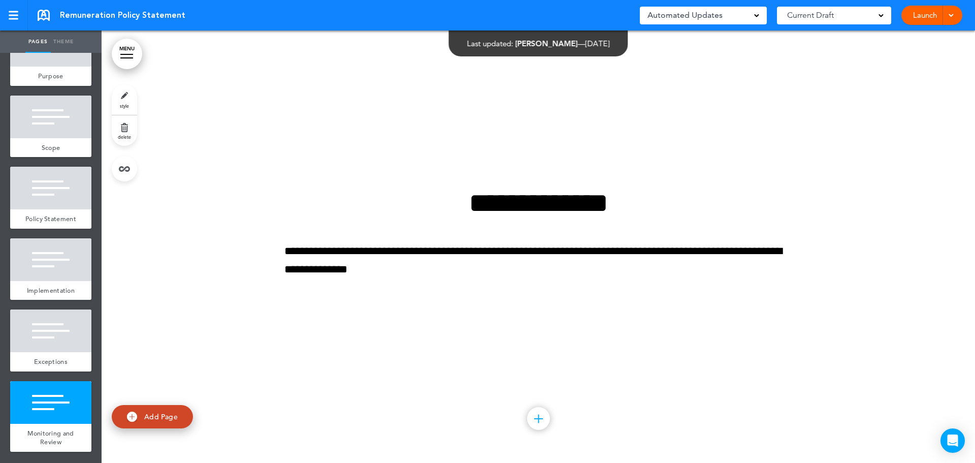
scroll to position [4382, 0]
